Goal: Check status: Check status

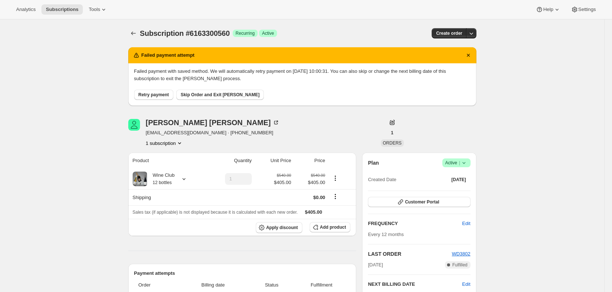
scroll to position [330, 0]
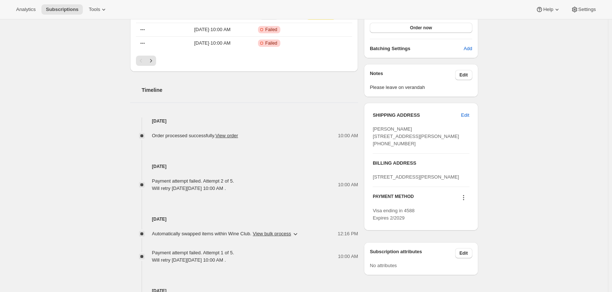
scroll to position [220, 0]
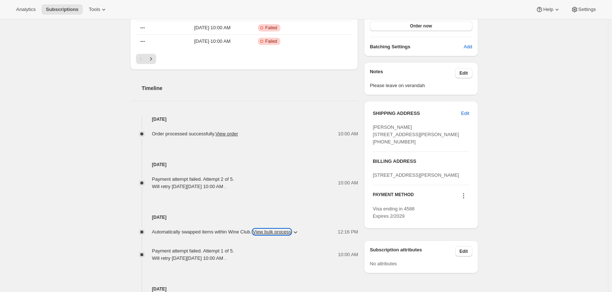
click at [274, 234] on button "View bulk process" at bounding box center [272, 231] width 38 height 5
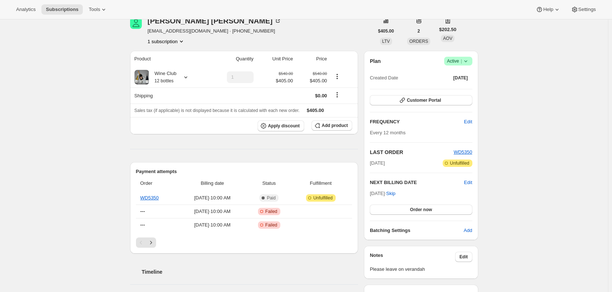
scroll to position [0, 0]
